Goal: Transaction & Acquisition: Download file/media

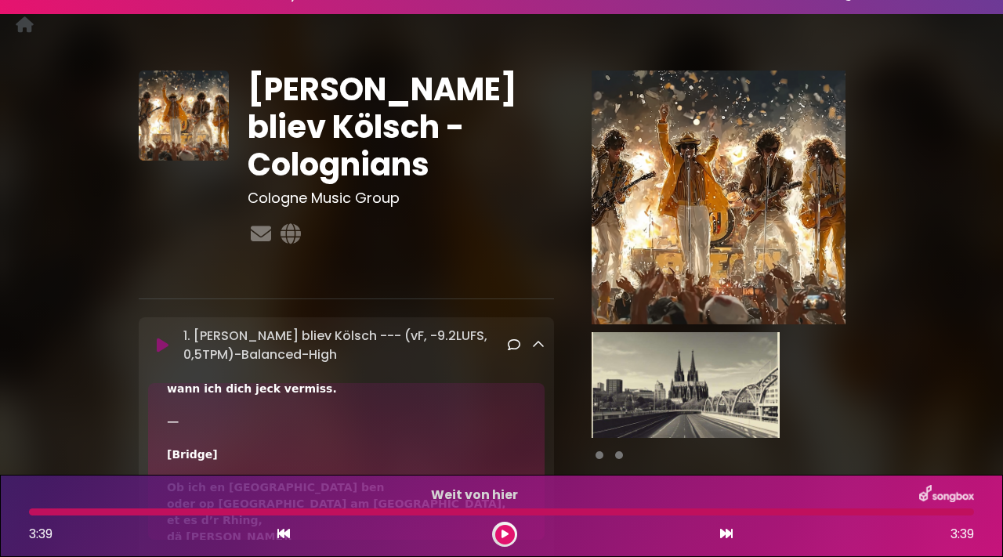
scroll to position [43, 0]
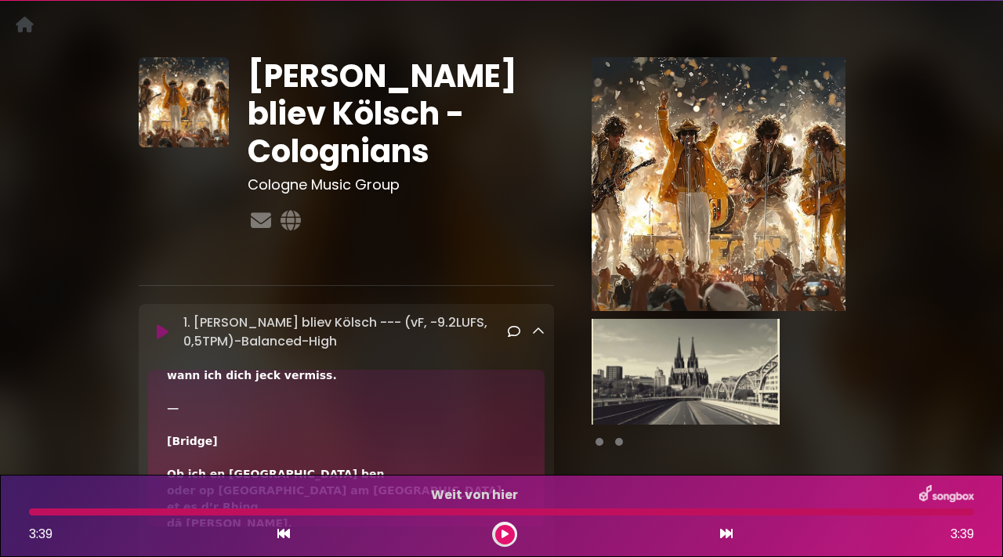
click at [542, 337] on icon at bounding box center [538, 331] width 13 height 13
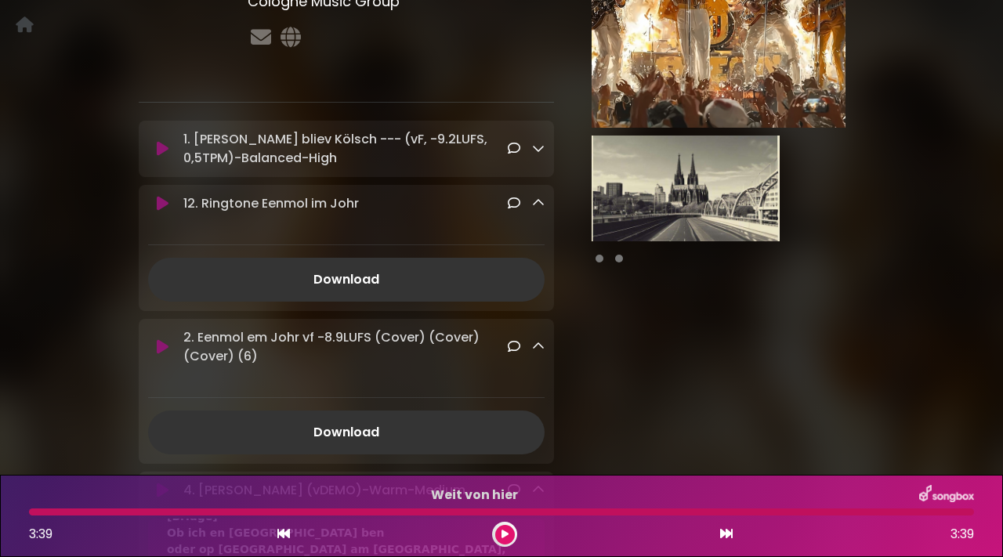
scroll to position [229, 0]
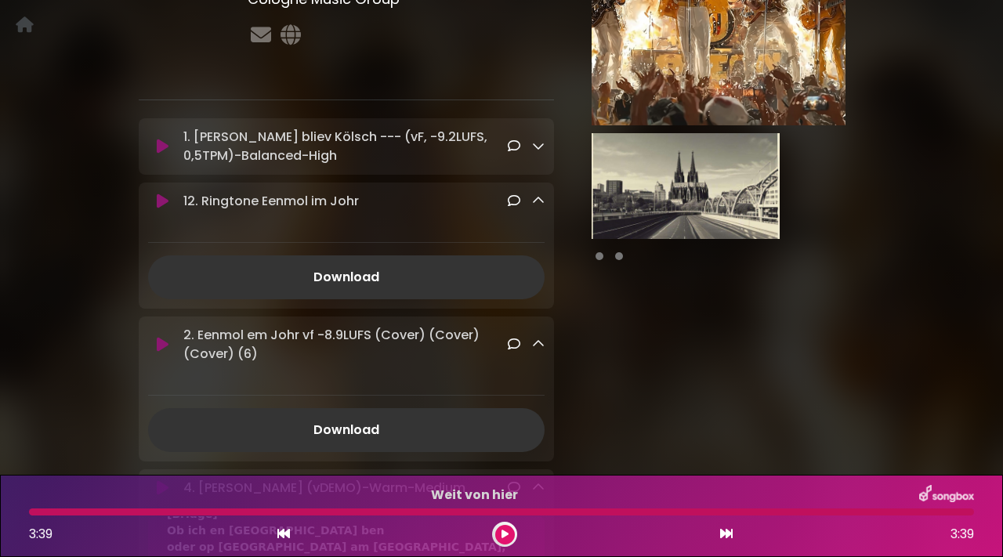
click at [536, 205] on icon at bounding box center [538, 200] width 13 height 13
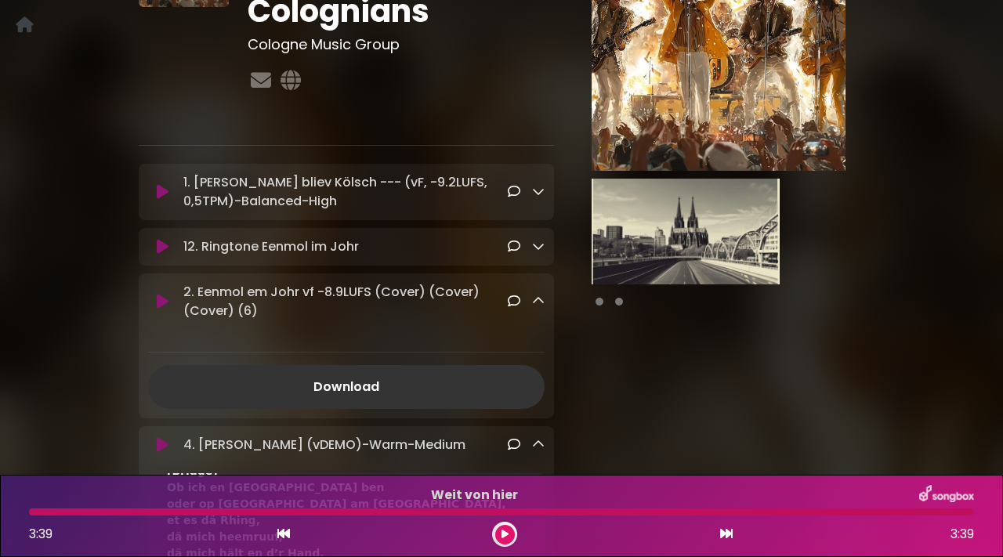
scroll to position [183, 0]
click at [535, 304] on icon at bounding box center [538, 301] width 13 height 13
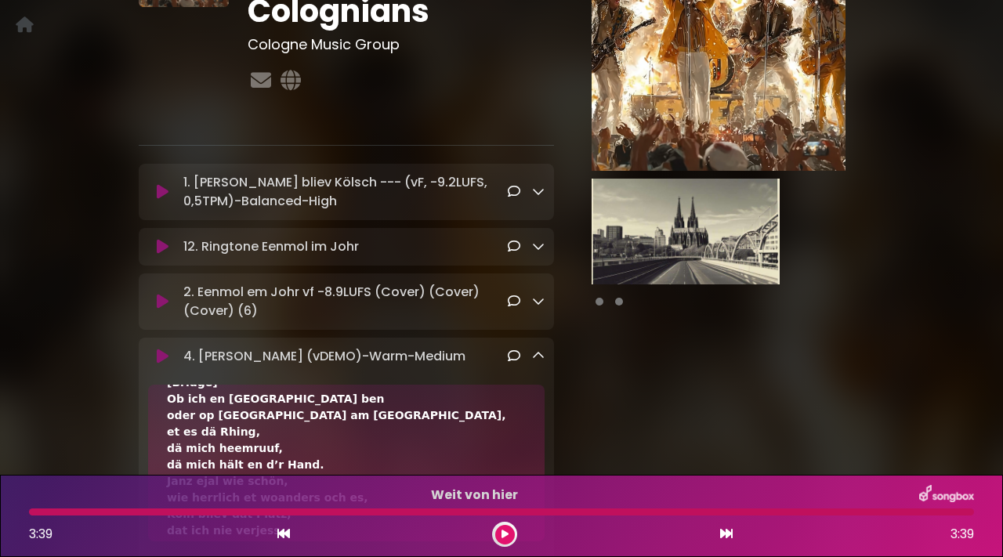
click at [535, 304] on icon at bounding box center [538, 301] width 13 height 13
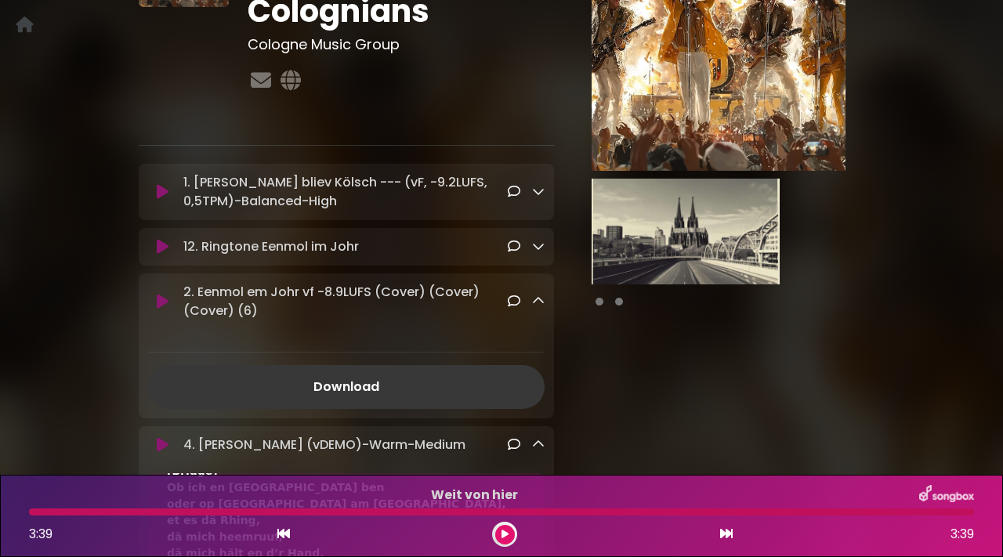
click at [367, 385] on link "Download" at bounding box center [346, 387] width 397 height 44
click at [538, 299] on icon at bounding box center [538, 301] width 13 height 13
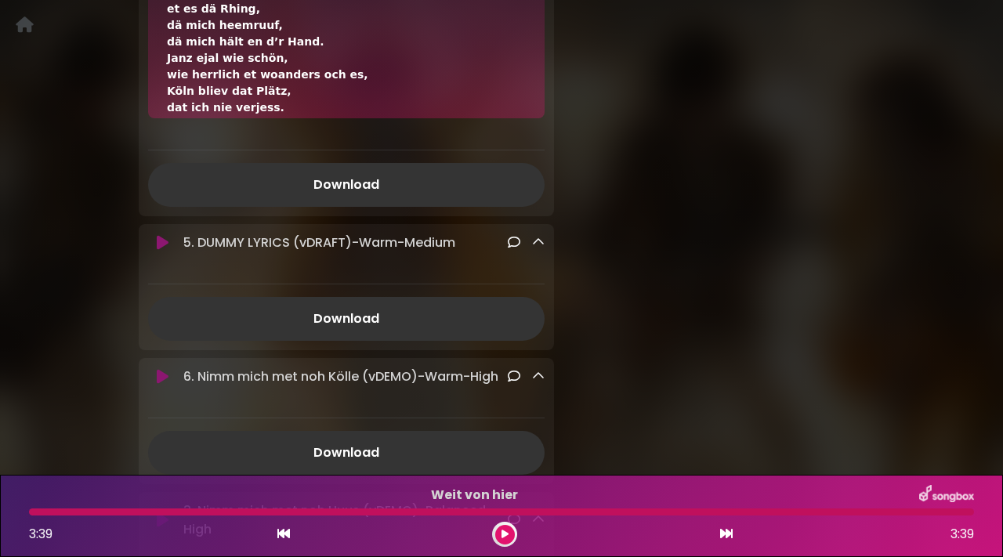
scroll to position [605, 0]
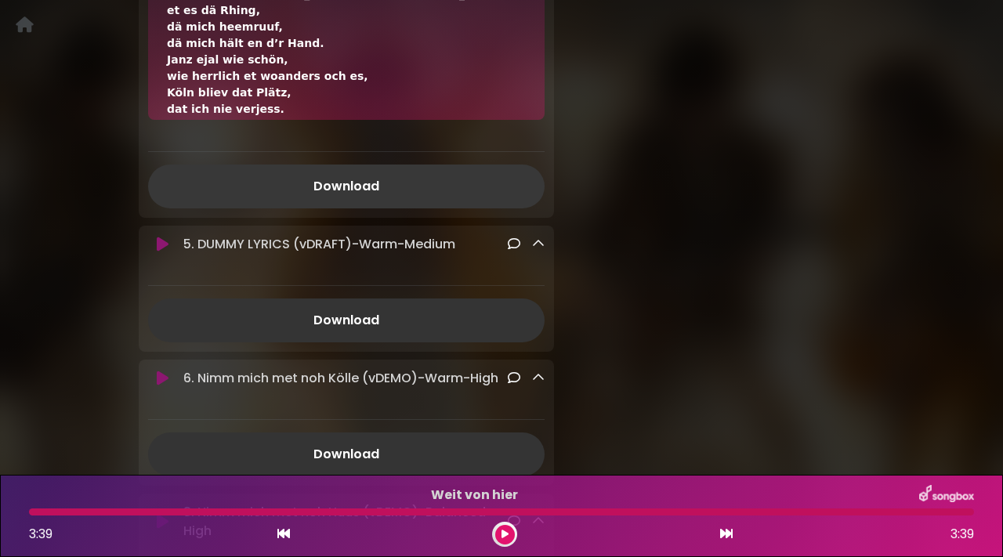
click at [346, 186] on link "Download" at bounding box center [346, 187] width 397 height 44
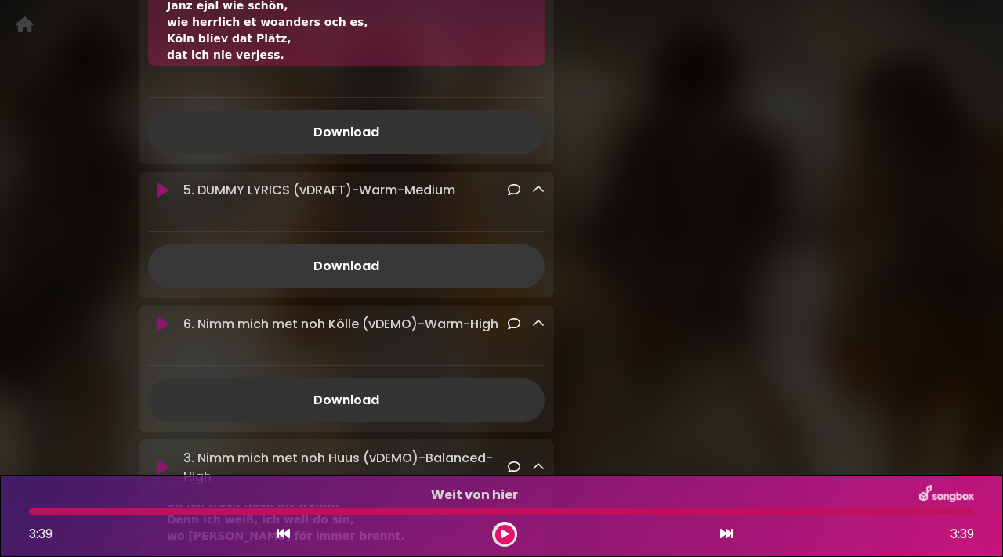
scroll to position [664, 0]
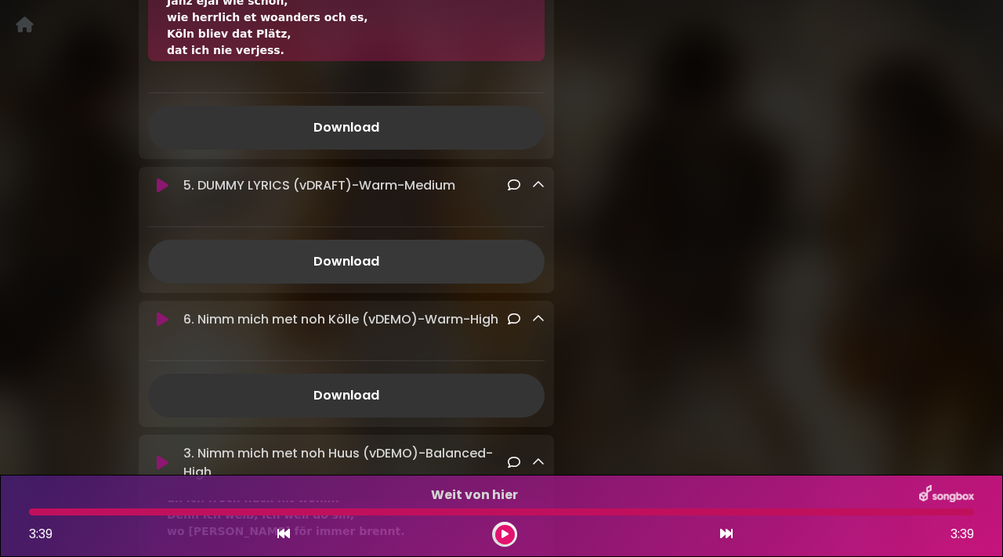
click at [384, 265] on link "Download" at bounding box center [346, 262] width 397 height 44
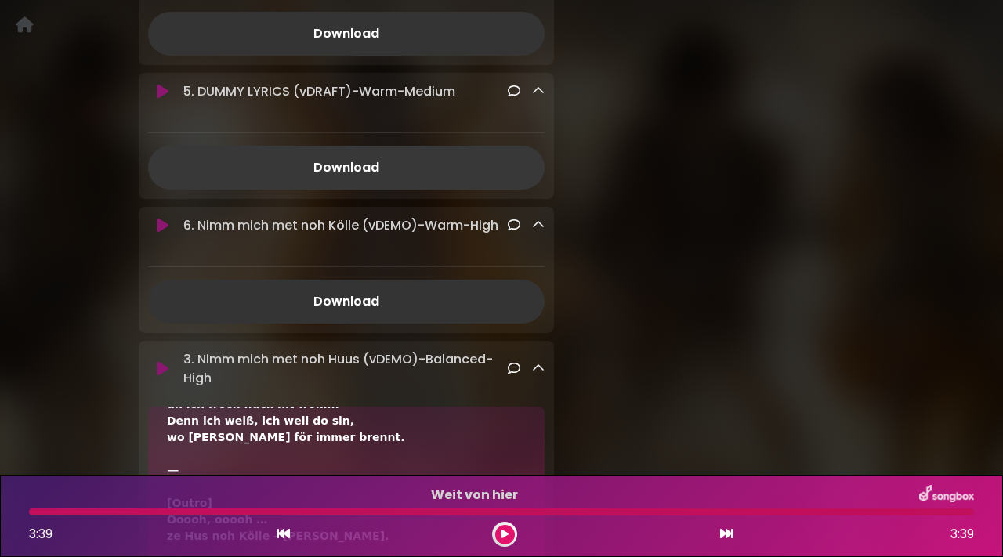
scroll to position [759, 0]
click at [372, 295] on link "Download" at bounding box center [346, 301] width 397 height 44
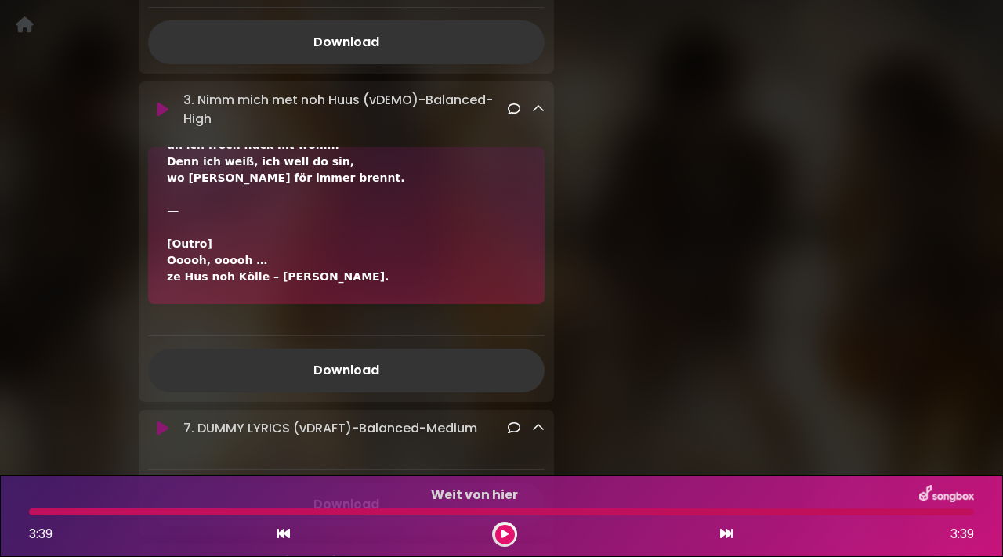
scroll to position [1018, 0]
click at [360, 382] on link "Download" at bounding box center [346, 370] width 397 height 44
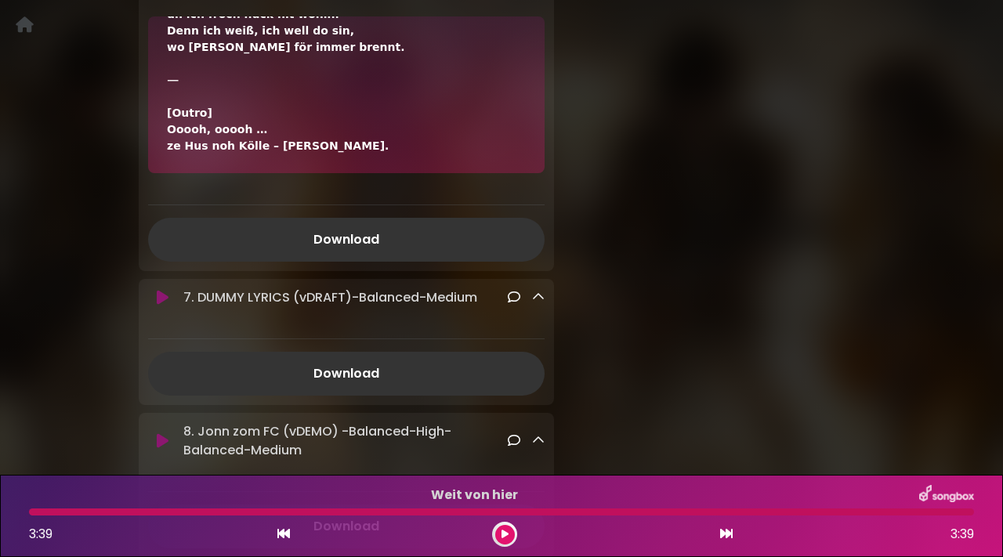
scroll to position [1169, 0]
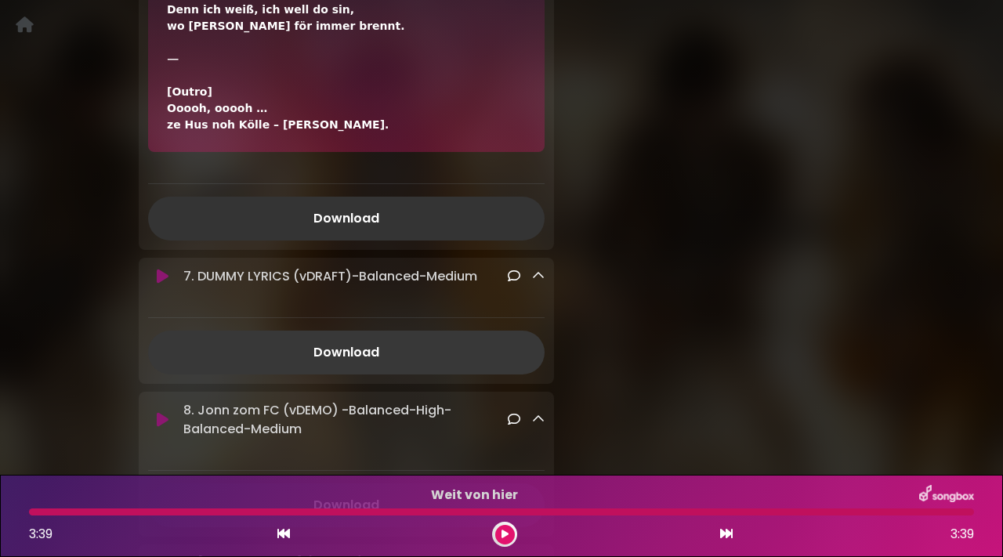
click at [372, 354] on link "Download" at bounding box center [346, 353] width 397 height 44
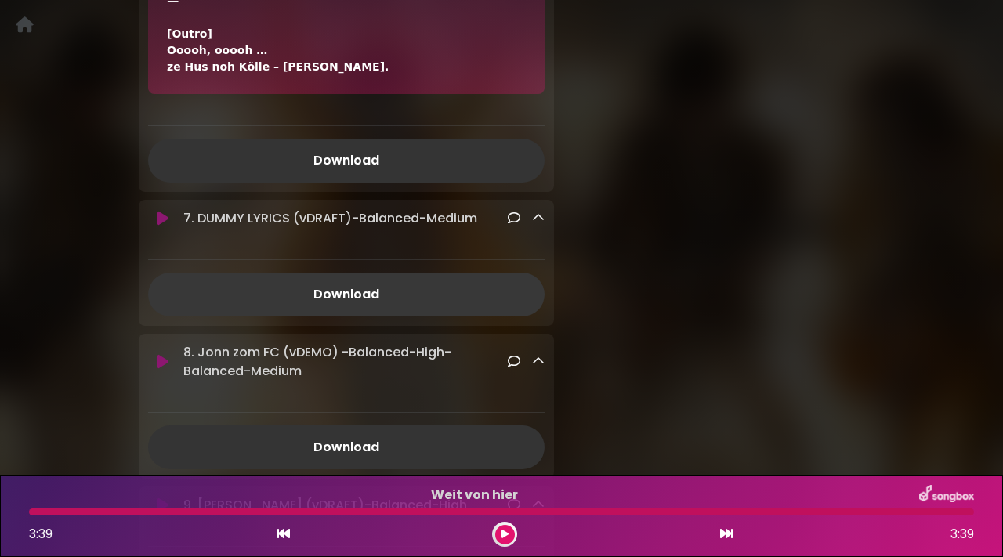
scroll to position [1228, 0]
click at [375, 439] on link "Download" at bounding box center [346, 447] width 397 height 44
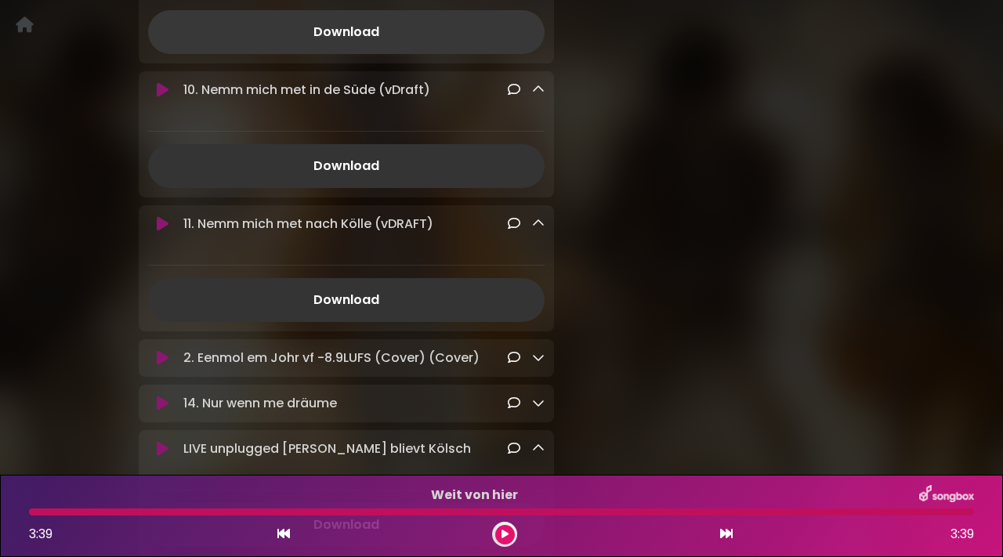
scroll to position [1779, 0]
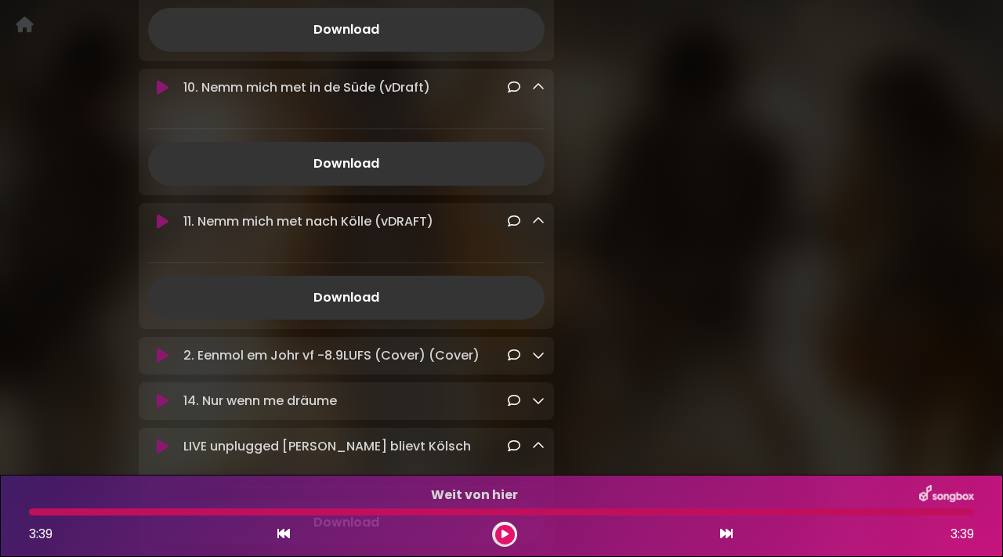
click at [542, 360] on icon at bounding box center [538, 355] width 13 height 13
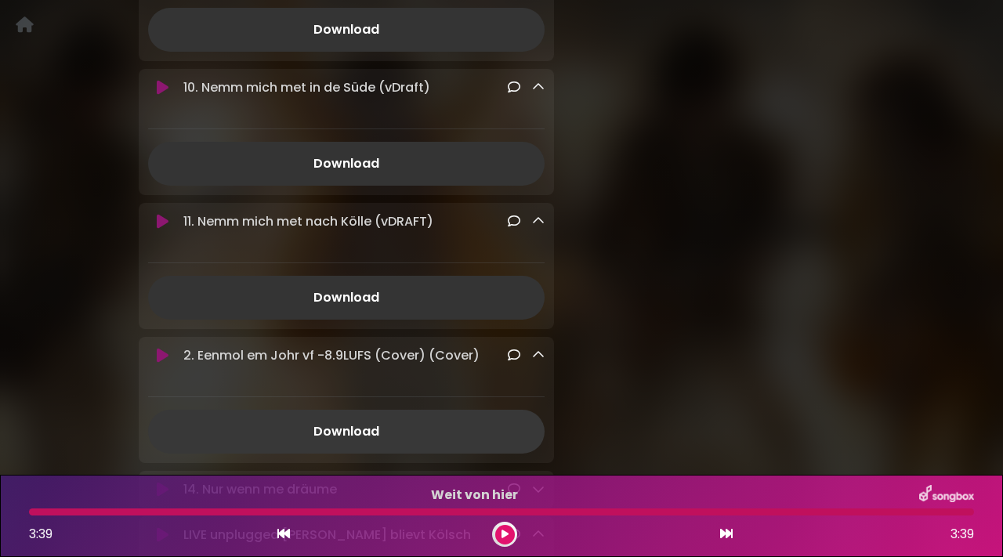
click at [358, 441] on link "Download" at bounding box center [346, 432] width 397 height 44
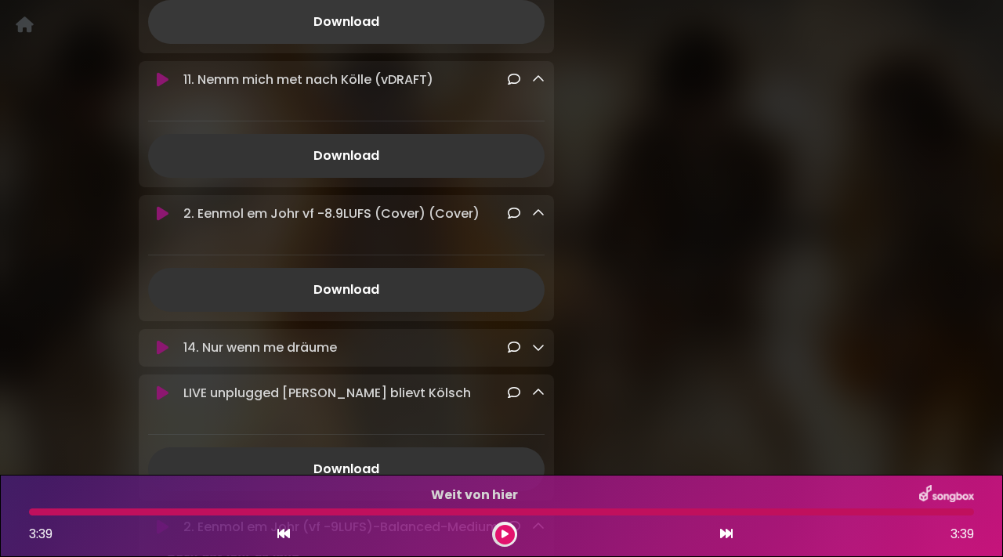
scroll to position [1923, 0]
click at [535, 352] on icon at bounding box center [538, 345] width 13 height 13
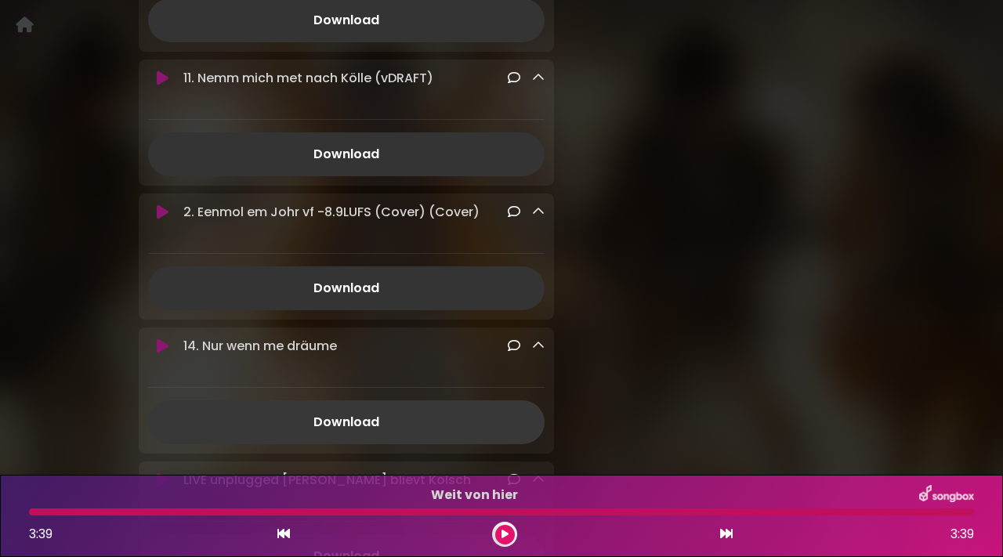
click at [361, 425] on link "Download" at bounding box center [346, 423] width 397 height 44
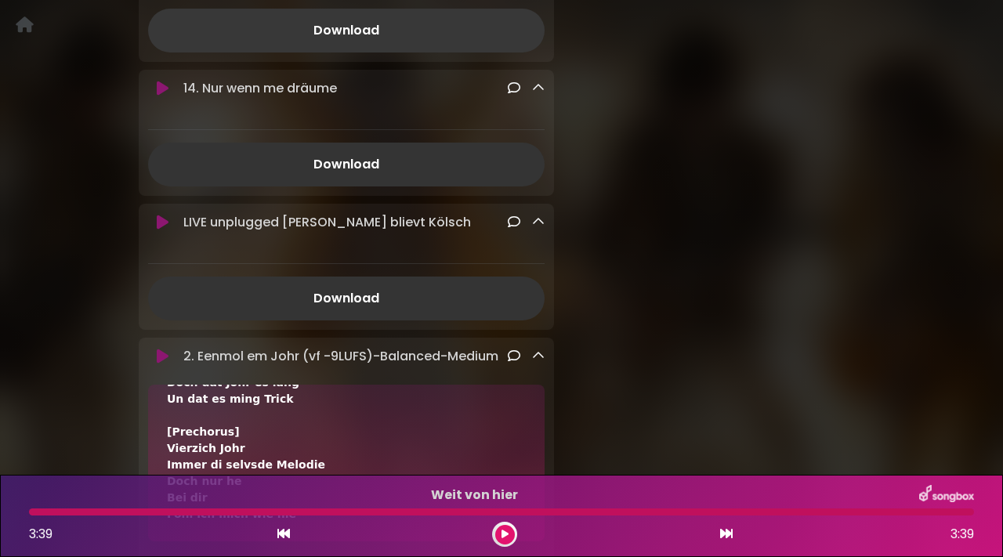
scroll to position [2181, 0]
click at [366, 297] on link "Download" at bounding box center [346, 298] width 397 height 44
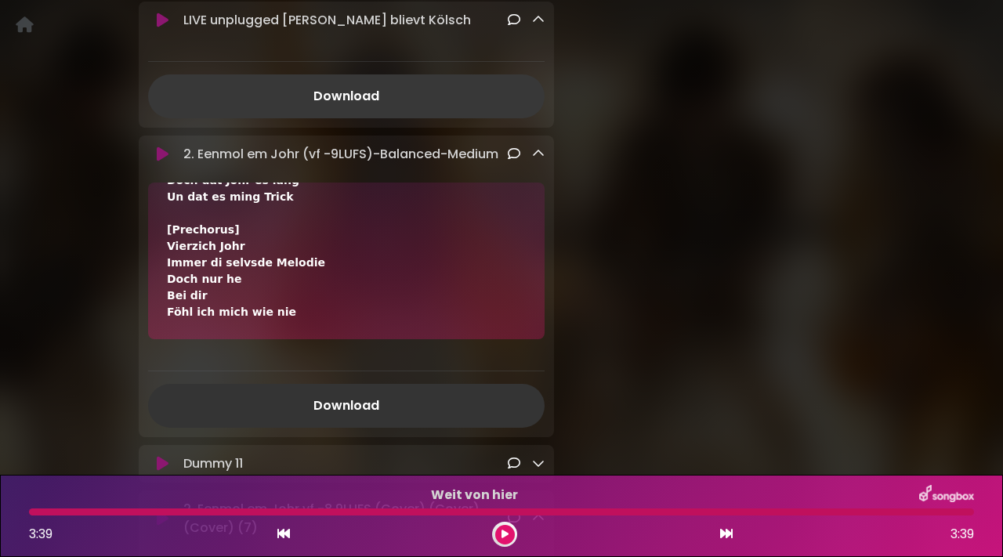
scroll to position [2419, 0]
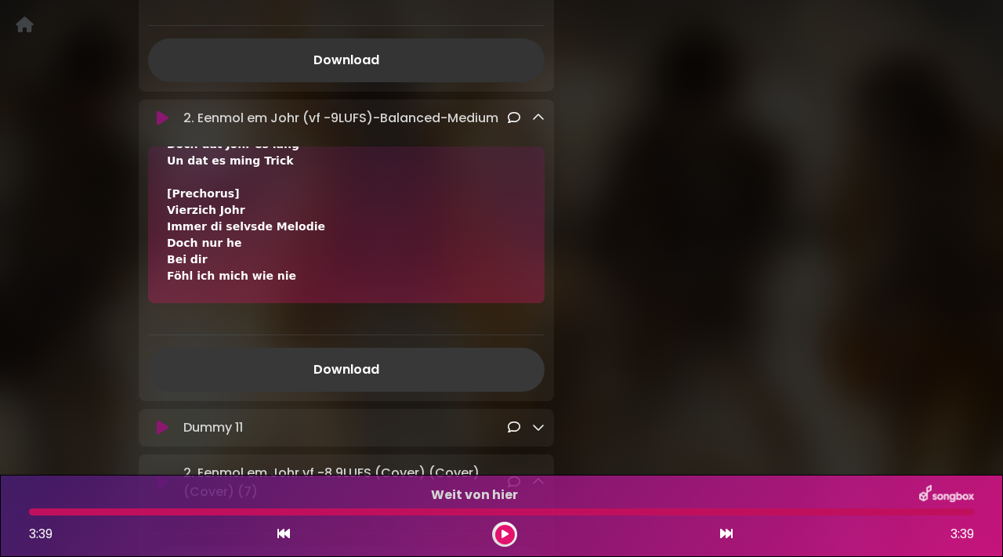
click at [373, 369] on link "Download" at bounding box center [346, 370] width 397 height 44
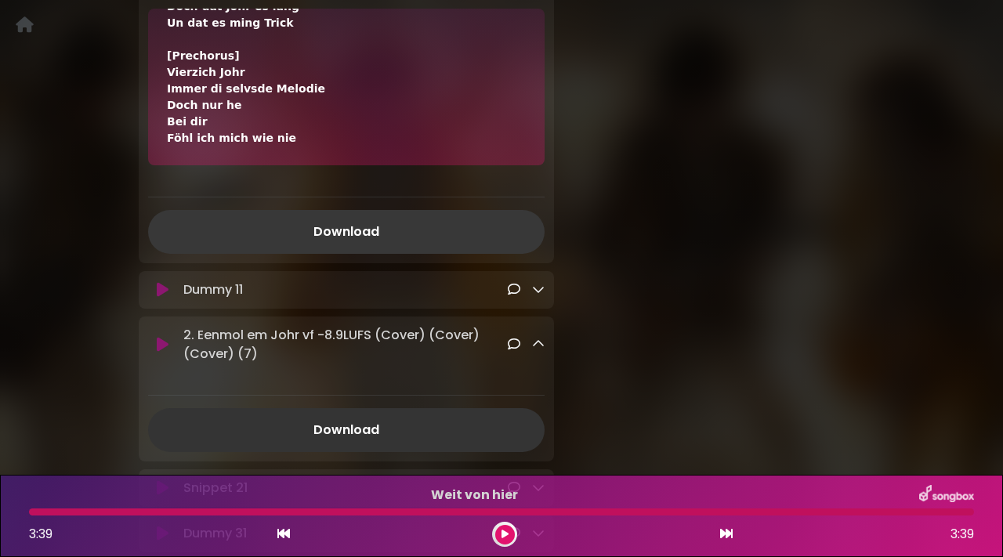
scroll to position [2558, 0]
click at [157, 297] on icon at bounding box center [163, 289] width 12 height 16
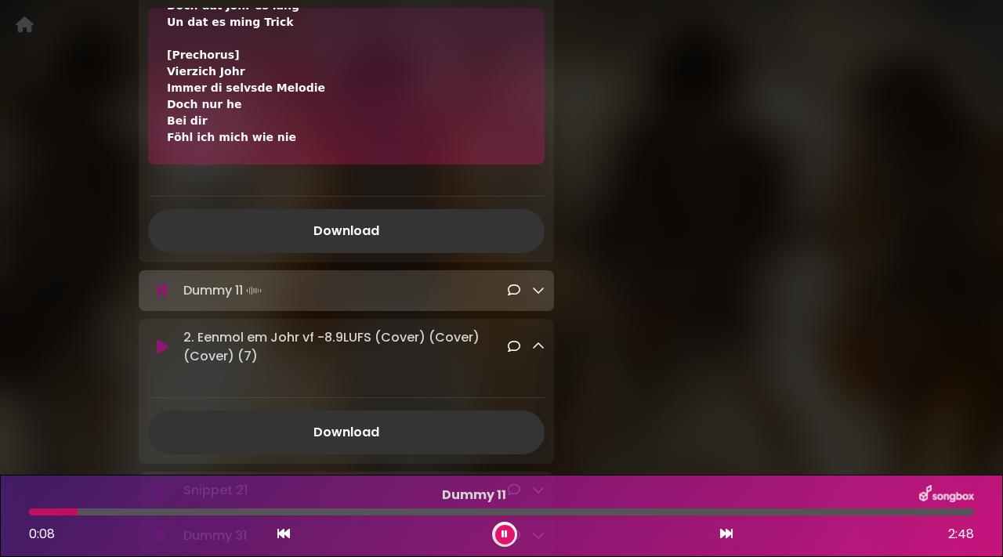
click at [538, 296] on icon at bounding box center [538, 290] width 13 height 13
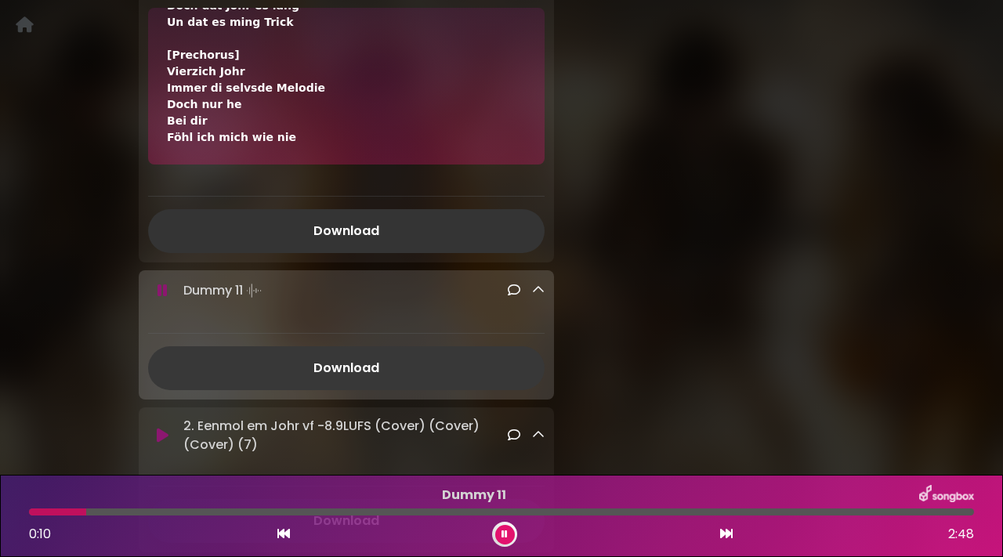
click at [348, 361] on link "Download" at bounding box center [346, 368] width 397 height 44
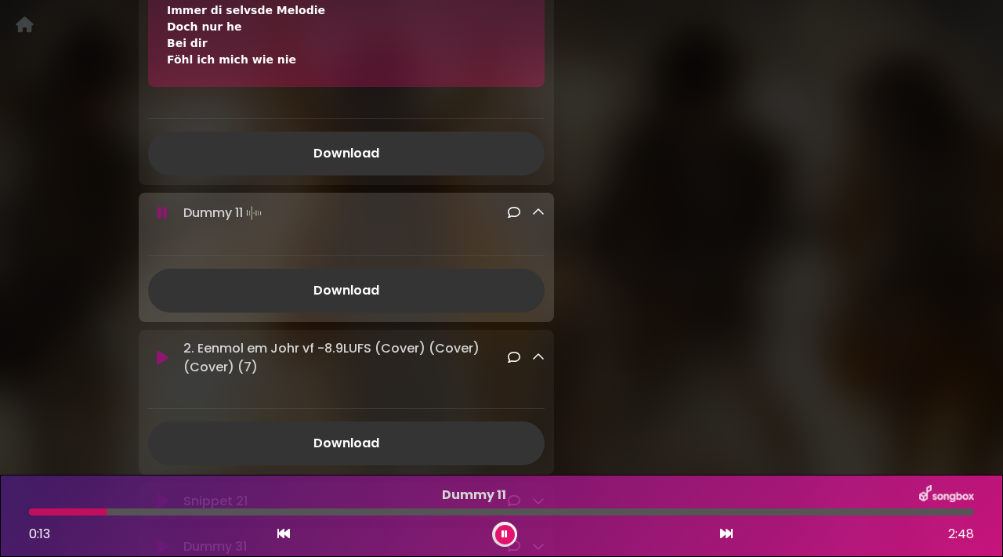
scroll to position [2639, 0]
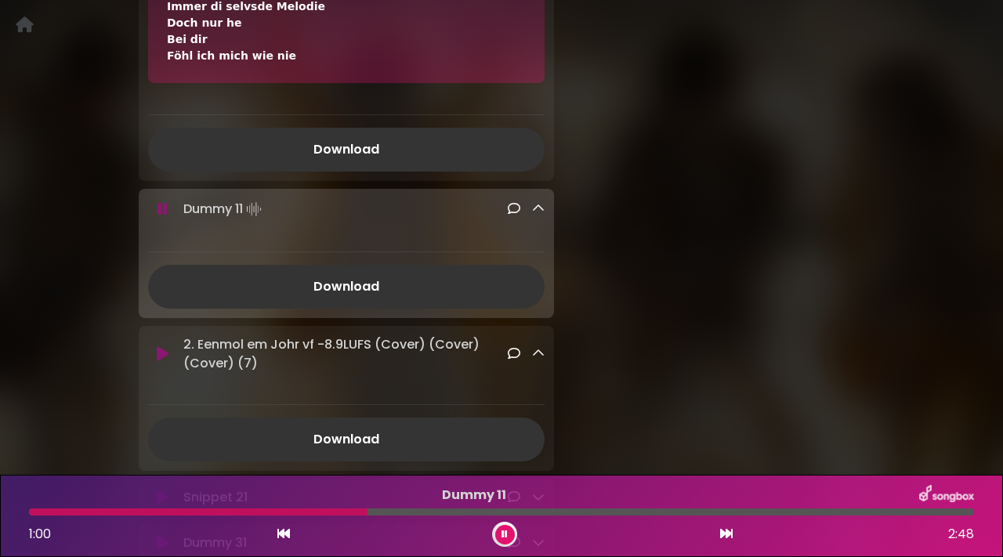
click at [430, 344] on p "2. Eenmol em Johr vf -8.9LUFS (Cover) (Cover) (Cover) (7) Loading Track..." at bounding box center [345, 354] width 324 height 38
click at [381, 288] on link "Download" at bounding box center [346, 287] width 397 height 44
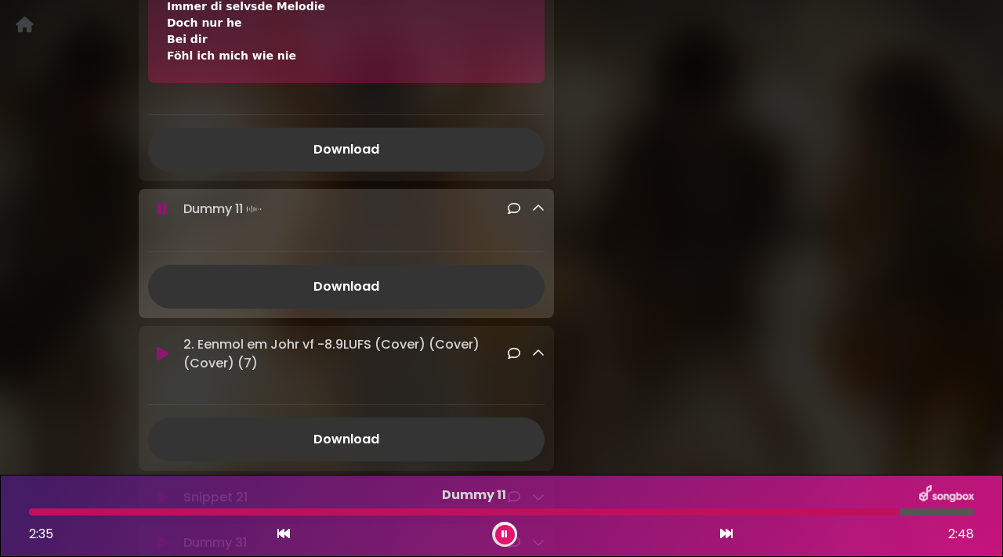
scroll to position [2664, 0]
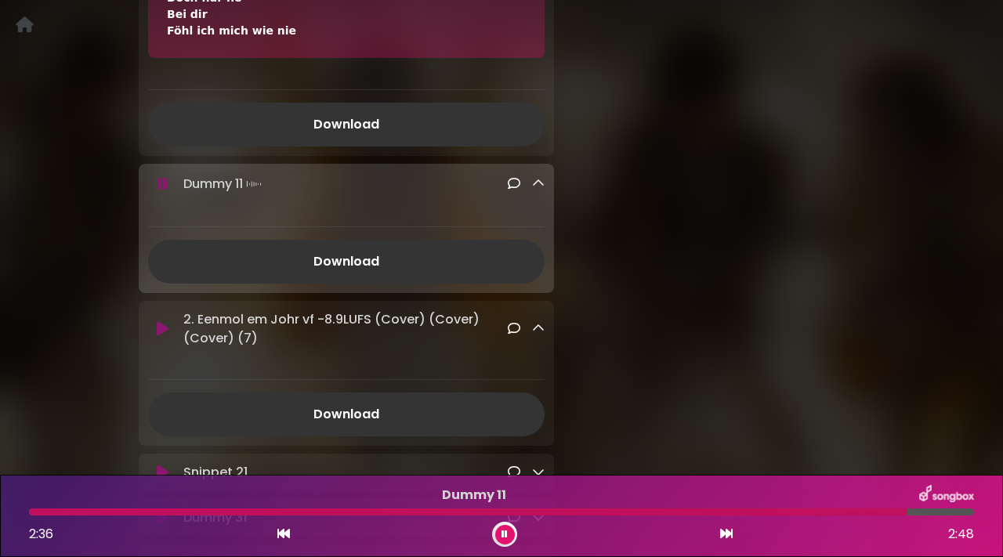
click at [162, 329] on icon at bounding box center [163, 329] width 12 height 16
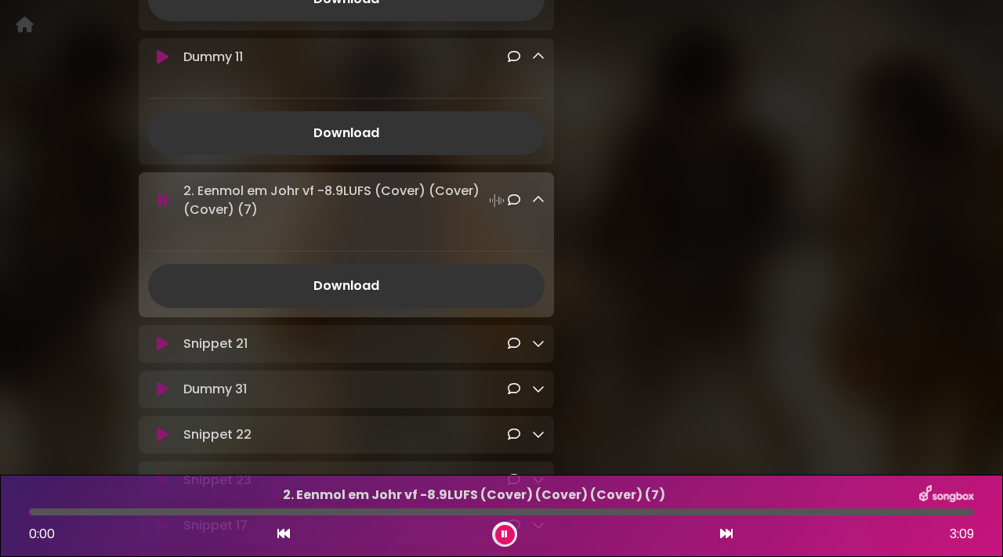
scroll to position [2791, 0]
click at [365, 289] on link "Download" at bounding box center [346, 285] width 397 height 44
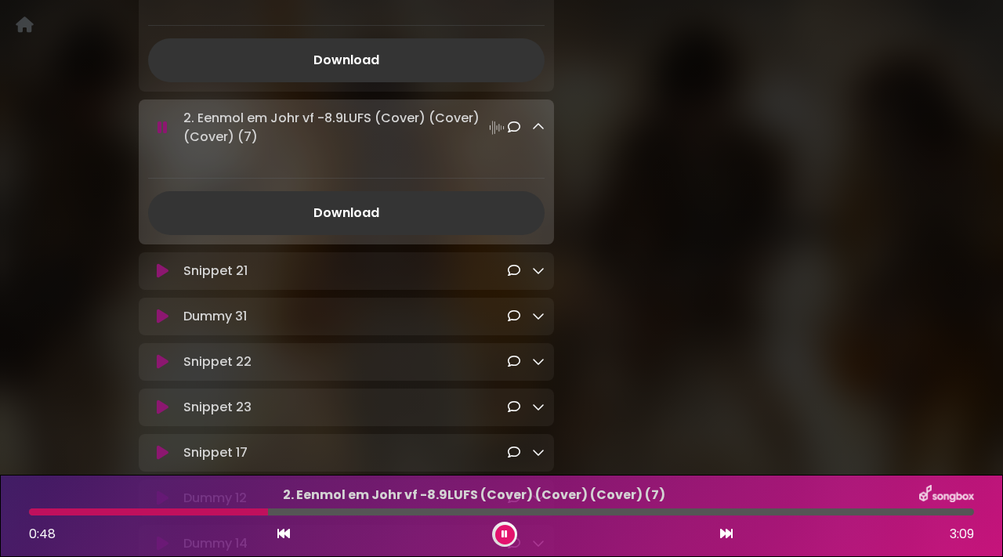
scroll to position [2863, 0]
click at [161, 278] on icon at bounding box center [163, 271] width 12 height 16
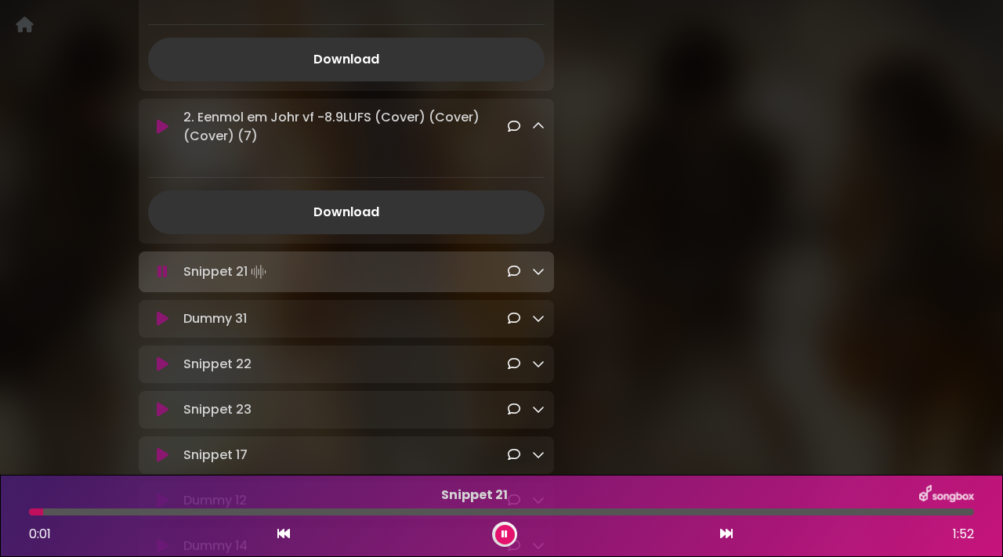
click at [169, 283] on div "Snippet 21 Loading Track..." at bounding box center [346, 272] width 397 height 22
click at [163, 280] on icon at bounding box center [163, 272] width 10 height 16
